Goal: Navigation & Orientation: Find specific page/section

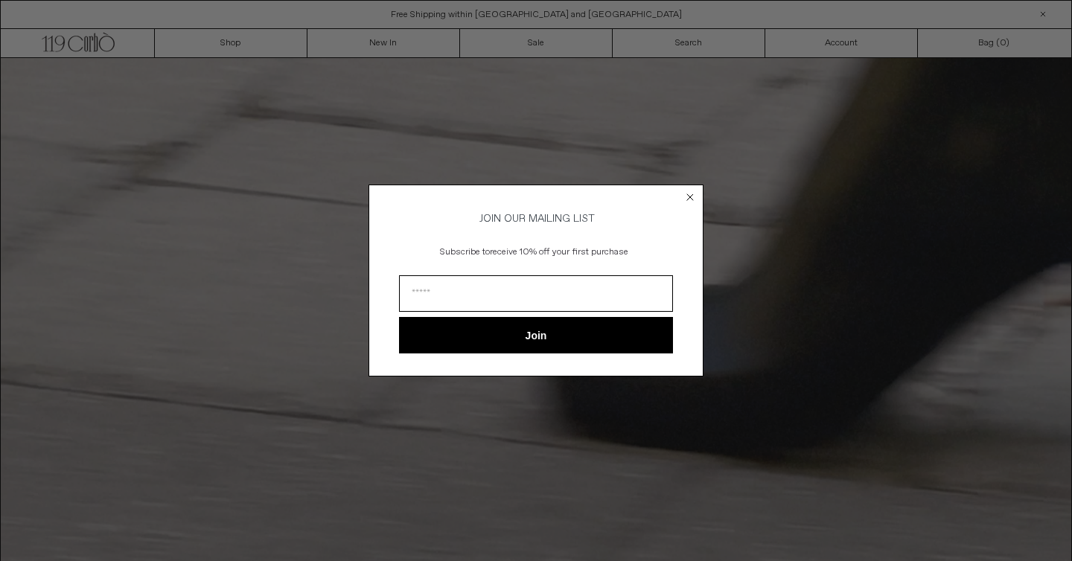
click at [695, 191] on circle "Close dialog" at bounding box center [690, 197] width 14 height 14
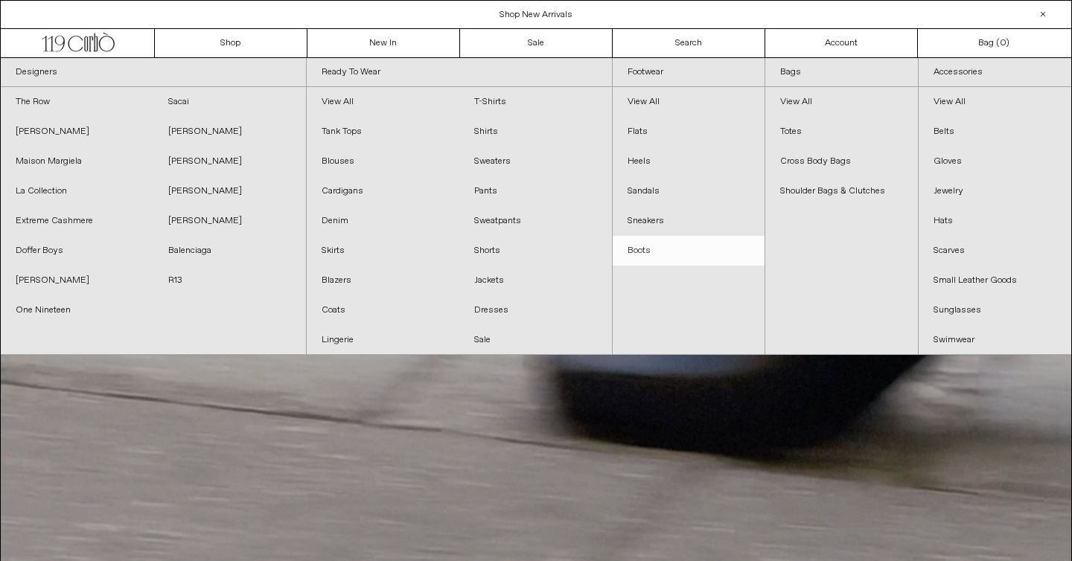
click at [643, 246] on link "Boots" at bounding box center [689, 251] width 153 height 30
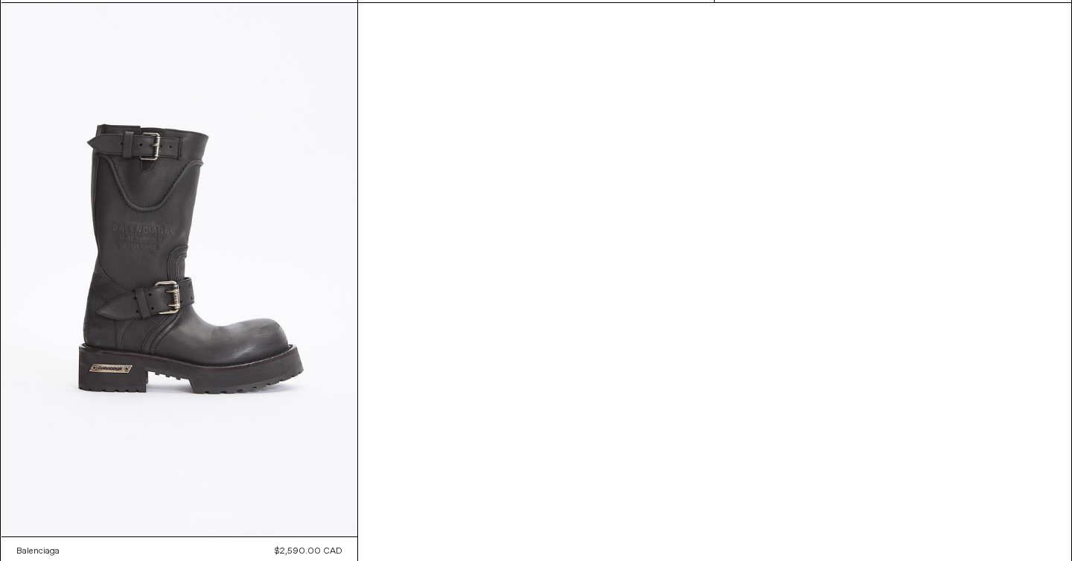
scroll to position [3051, 0]
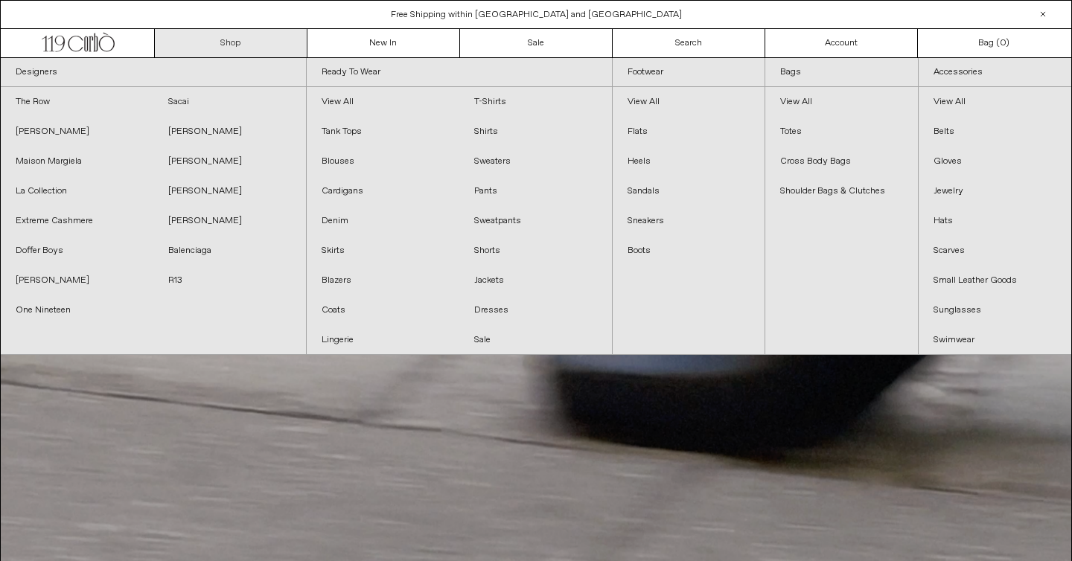
click at [246, 48] on link "Shop" at bounding box center [231, 43] width 153 height 28
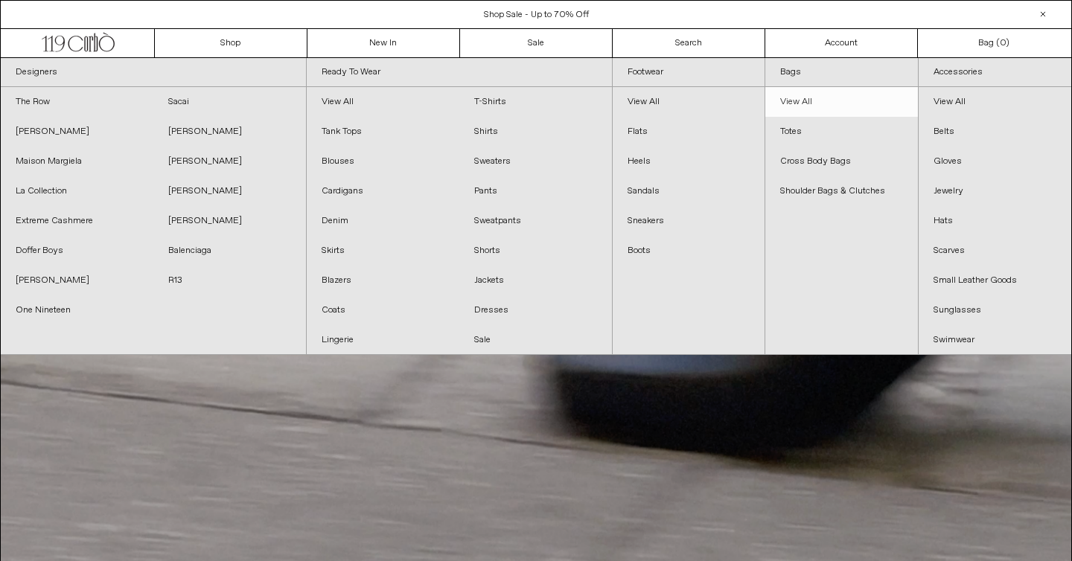
click at [795, 105] on link "View All" at bounding box center [841, 102] width 153 height 30
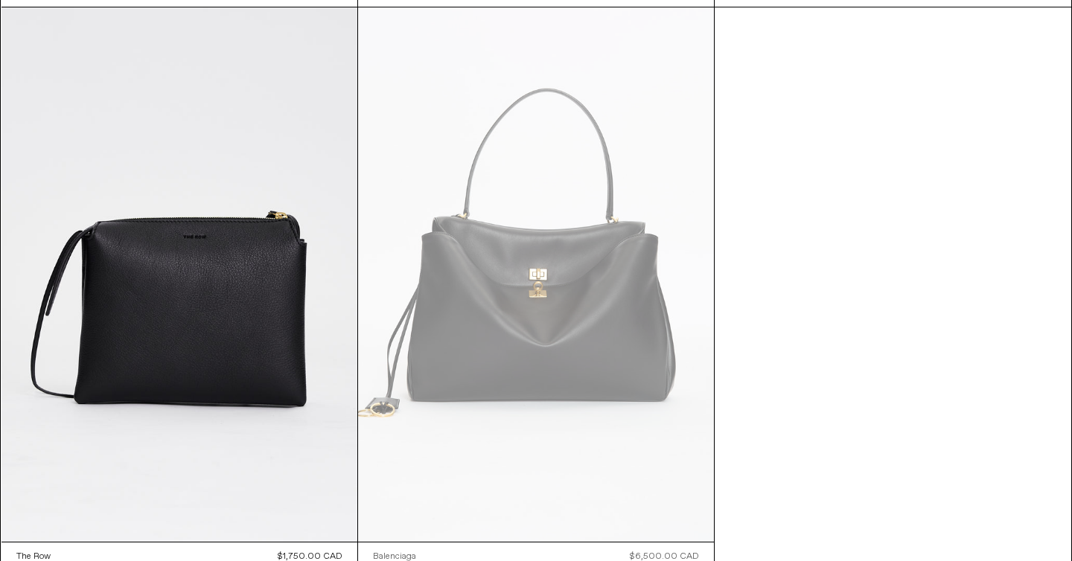
scroll to position [4782, 0]
